Goal: Information Seeking & Learning: Learn about a topic

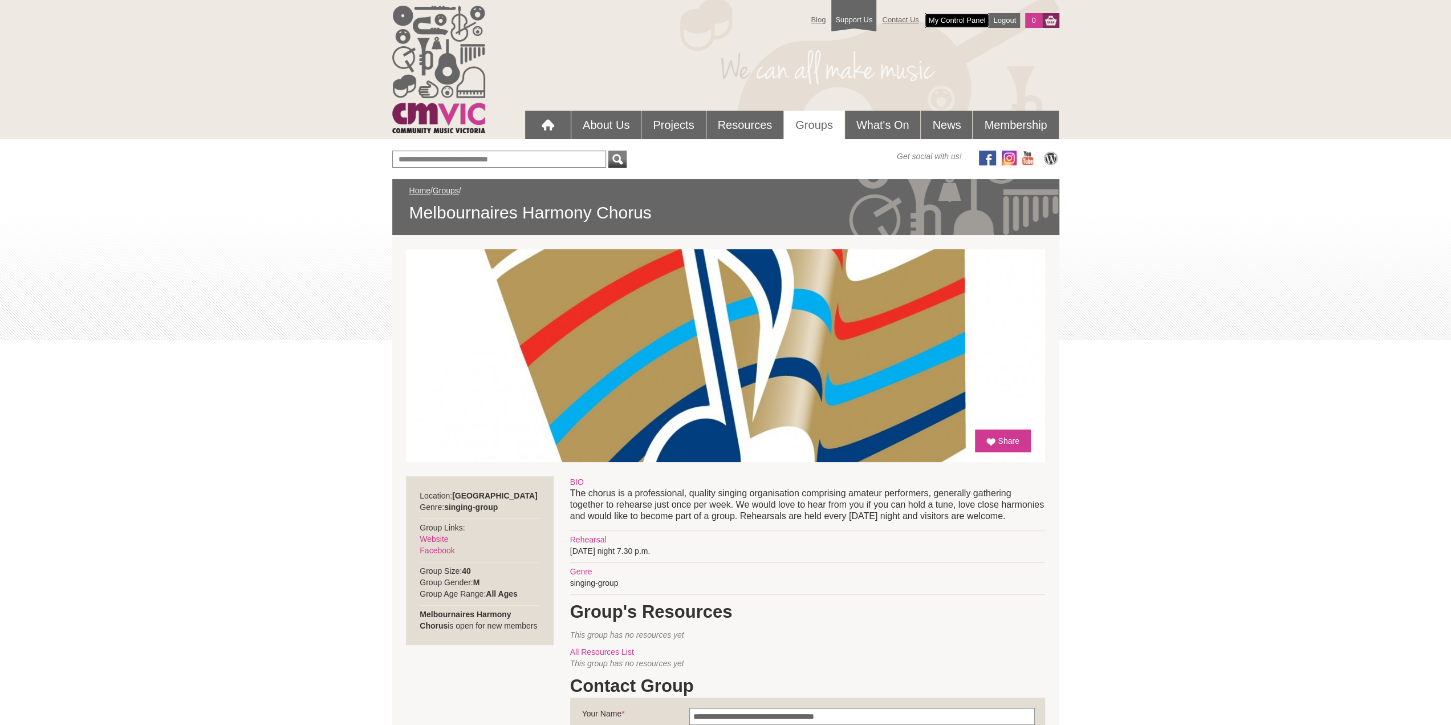
click at [959, 19] on link "My Control Panel" at bounding box center [957, 20] width 65 height 15
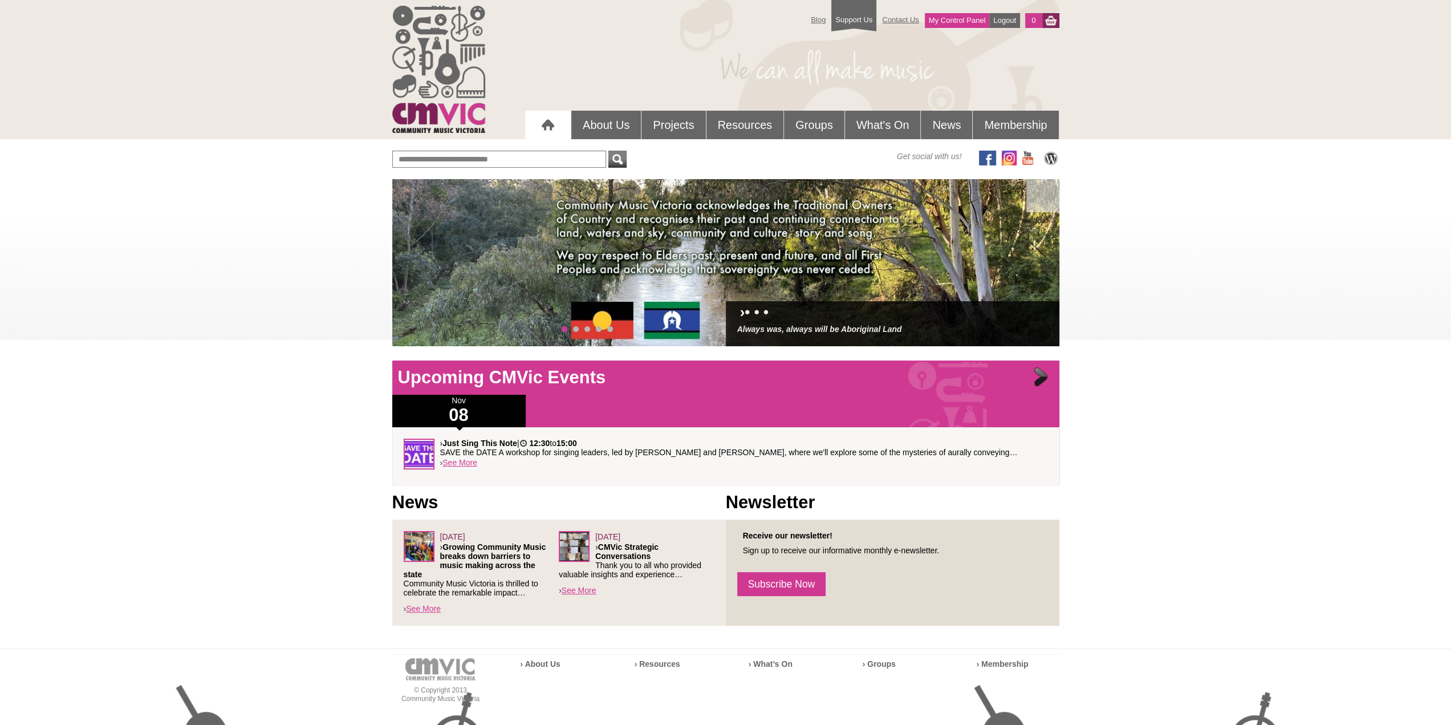
click at [1038, 378] on div at bounding box center [1042, 378] width 23 height 23
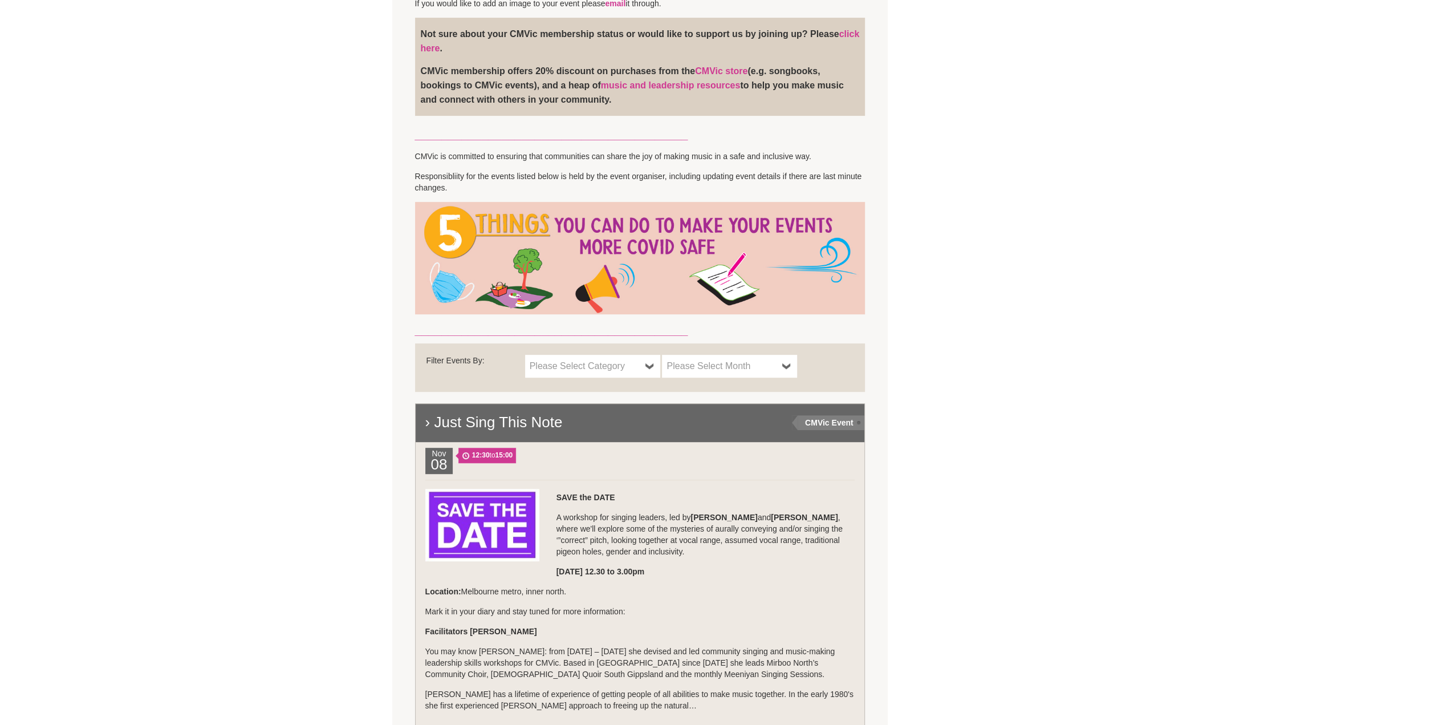
scroll to position [456, 0]
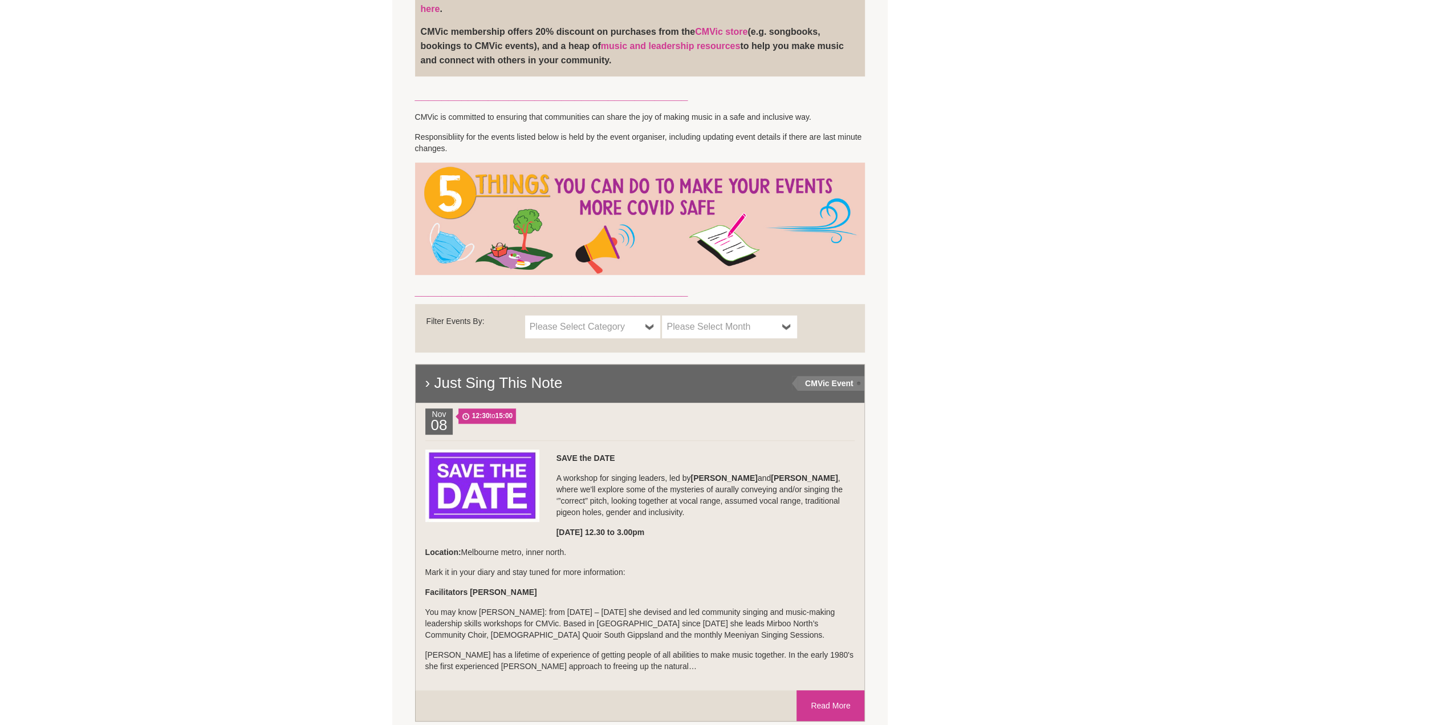
click at [766, 328] on span "Please Select Month" at bounding box center [721, 327] width 111 height 14
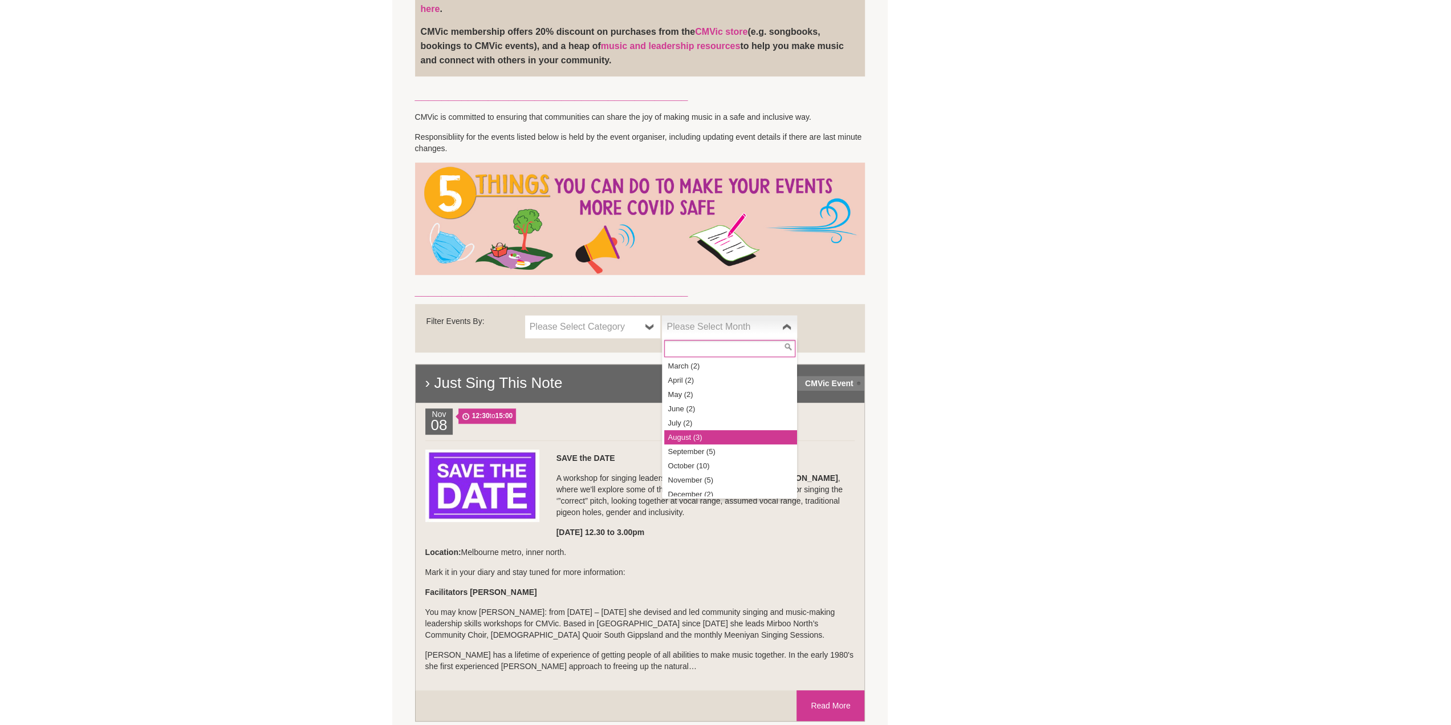
scroll to position [48, 0]
click at [700, 469] on li "November (5)" at bounding box center [730, 474] width 133 height 14
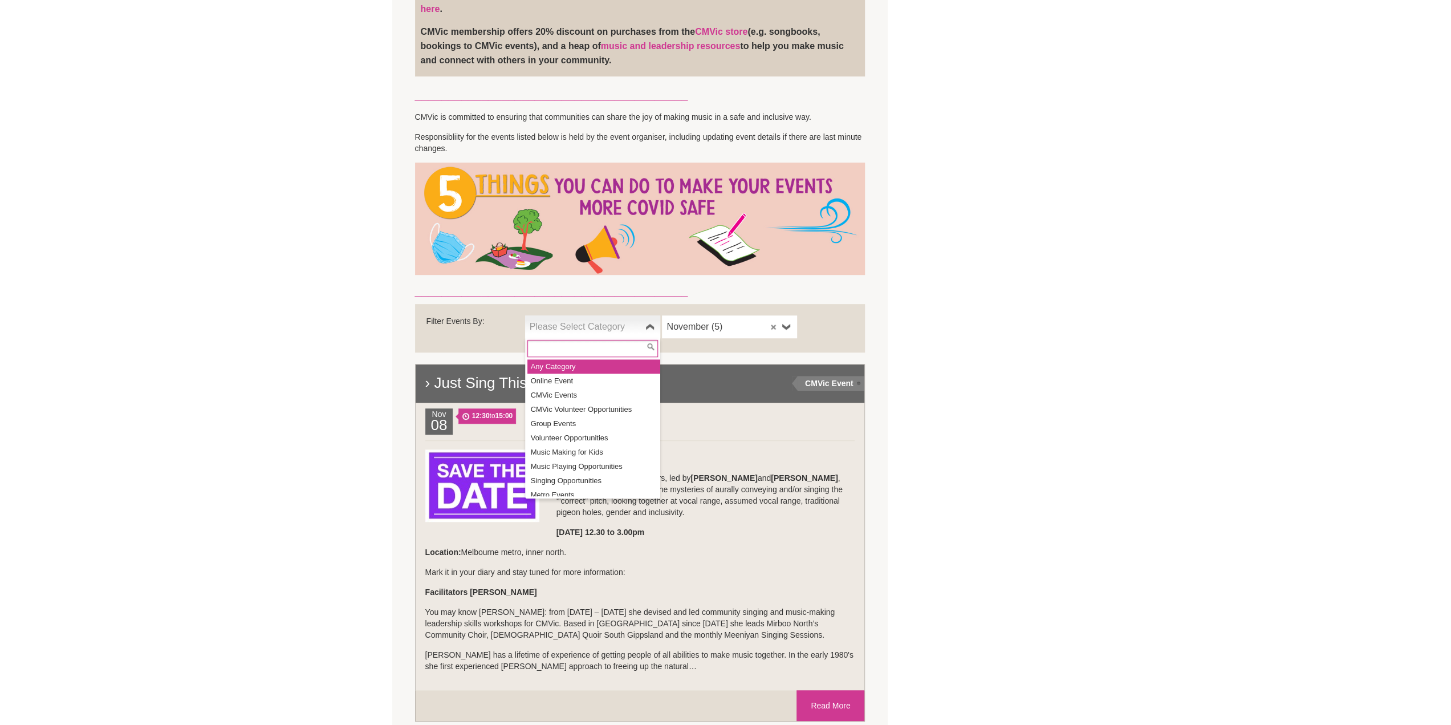
click at [607, 324] on span "Please Select Category" at bounding box center [585, 327] width 111 height 14
click at [583, 421] on li "Group Events" at bounding box center [593, 423] width 133 height 14
